Goal: Task Accomplishment & Management: Use online tool/utility

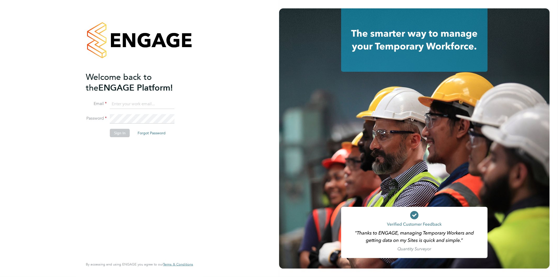
type input "bethan.parr@linearrecruitment.co.uk"
click at [83, 124] on div "Welcome back to the ENGAGE Platform! Email bethan.parr@linearrecruitment.co.uk …" at bounding box center [139, 138] width 128 height 277
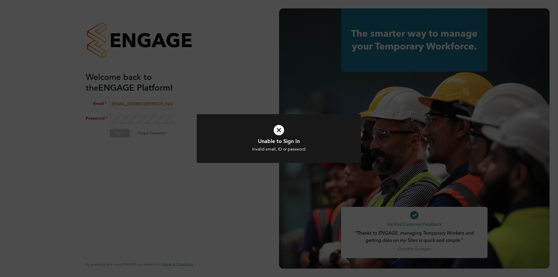
click at [271, 113] on div "Unable to Sign In Invalid email, ID or password Cancel Okay" at bounding box center [279, 138] width 558 height 277
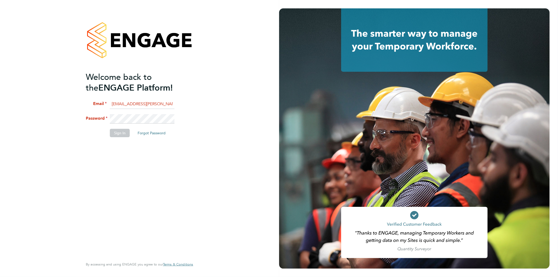
click at [66, 119] on div "Welcome back to the ENGAGE Platform! Email bethan.parr@linearrecruitment.co.uk …" at bounding box center [139, 138] width 279 height 277
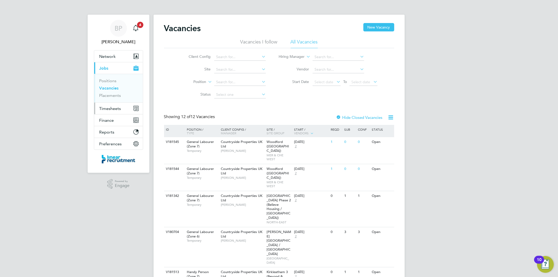
click at [113, 106] on span "Timesheets" at bounding box center [110, 108] width 22 height 5
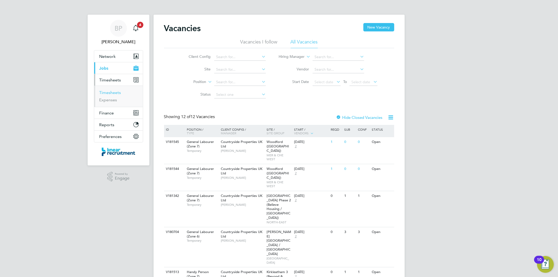
click at [113, 94] on link "Timesheets" at bounding box center [110, 92] width 22 height 5
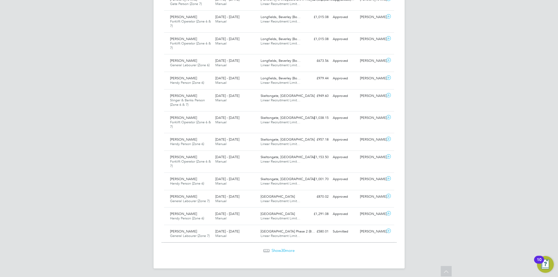
click at [277, 249] on span "Show 30 more" at bounding box center [283, 250] width 23 height 5
